Goal: Information Seeking & Learning: Learn about a topic

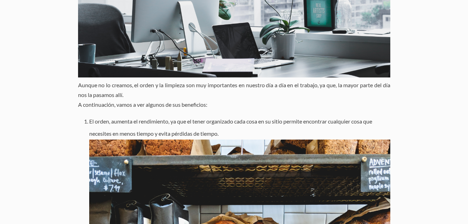
scroll to position [256, 0]
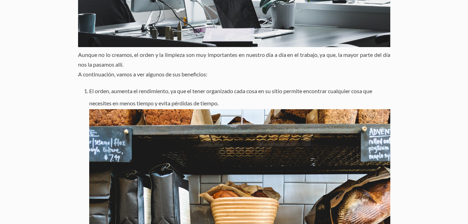
drag, startPoint x: 91, startPoint y: 91, endPoint x: 223, endPoint y: 100, distance: 132.5
copy li "El orden, aumenta el rendimiento, ya que el tener organizado cada cosa en su si…"
